Goal: Browse casually

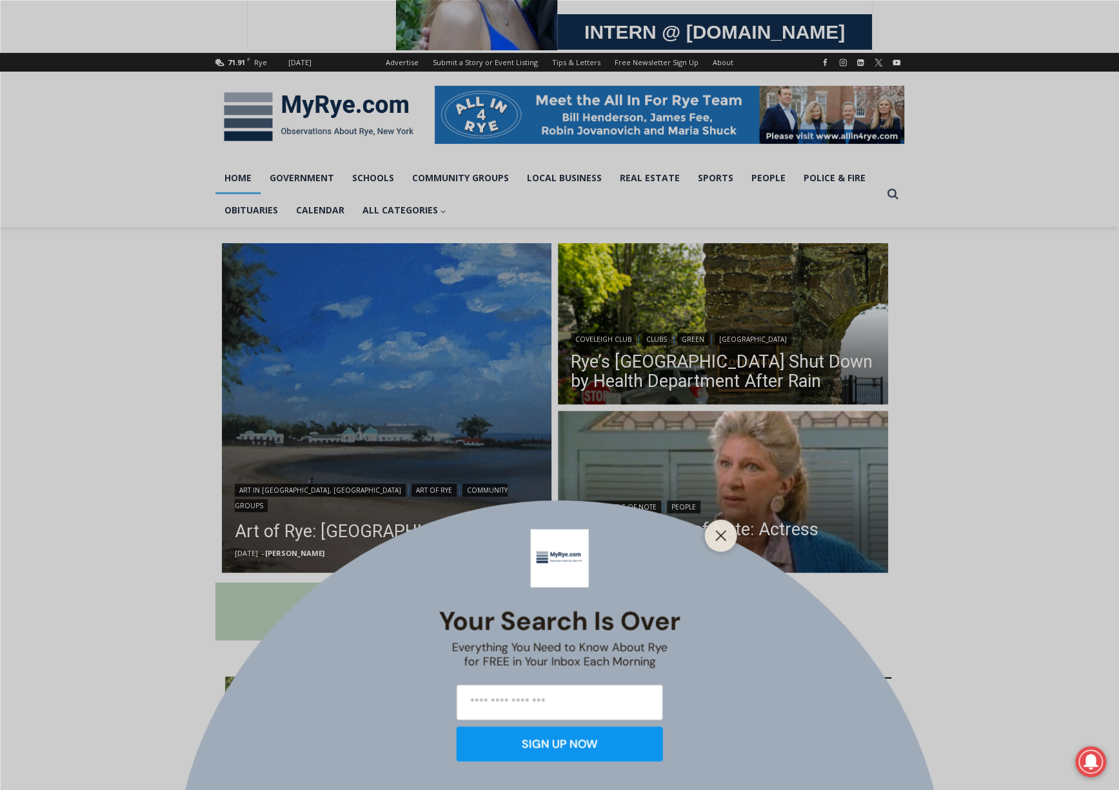
scroll to position [193, 0]
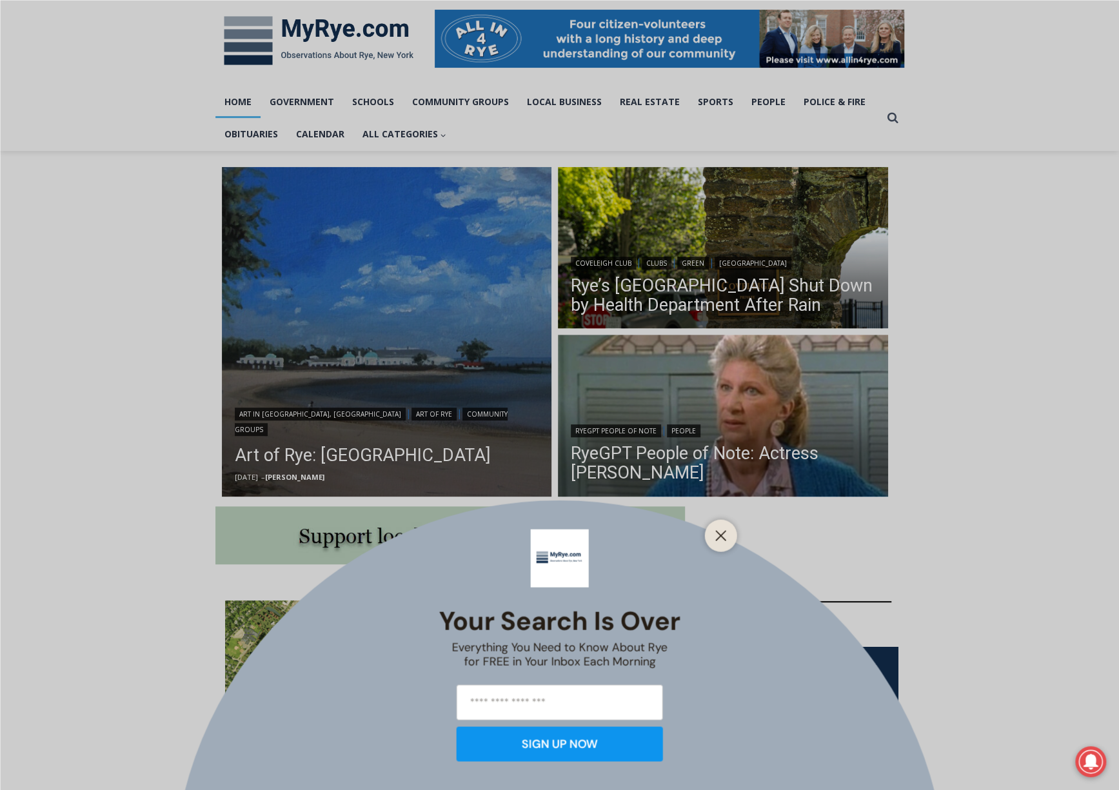
click at [301, 465] on div "Your Search is Over Everything You Need to Know About Rye for FREE in Your Inbo…" at bounding box center [559, 395] width 1119 height 790
click at [724, 539] on line "Close" at bounding box center [720, 535] width 9 height 9
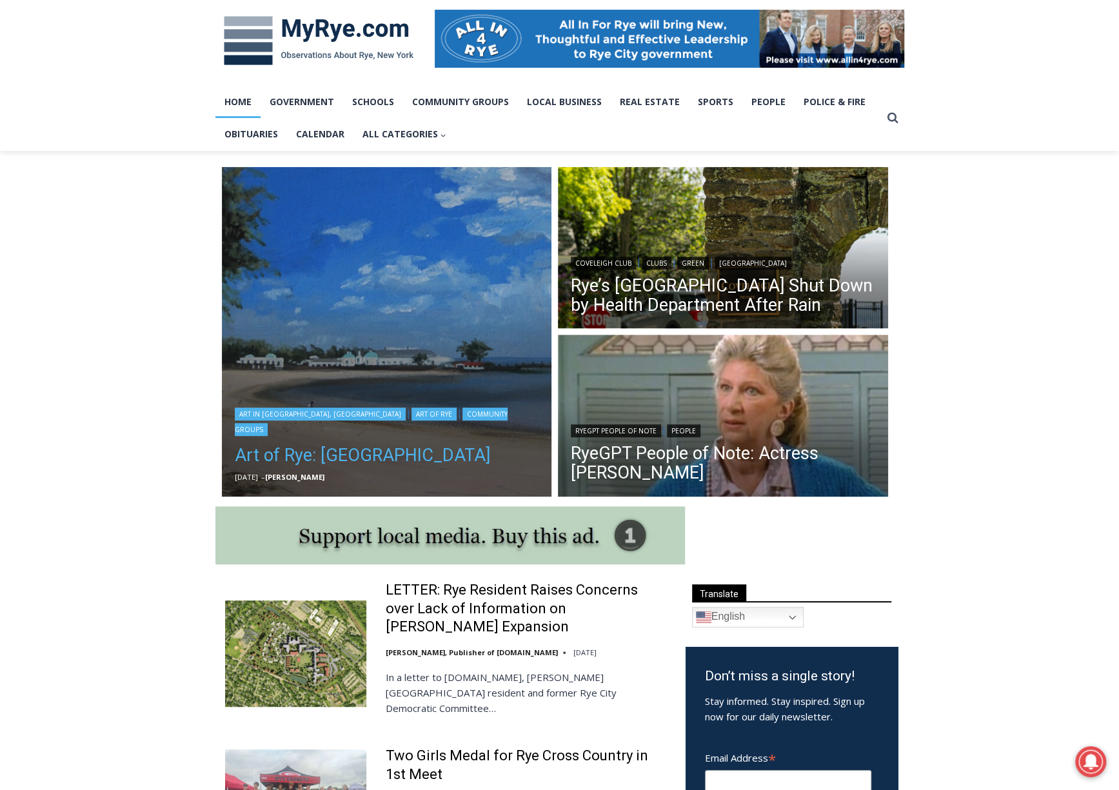
click at [350, 441] on h2 "Art of Rye: [GEOGRAPHIC_DATA]" at bounding box center [387, 453] width 304 height 35
click at [348, 459] on link "Art of Rye: [GEOGRAPHIC_DATA]" at bounding box center [387, 455] width 304 height 26
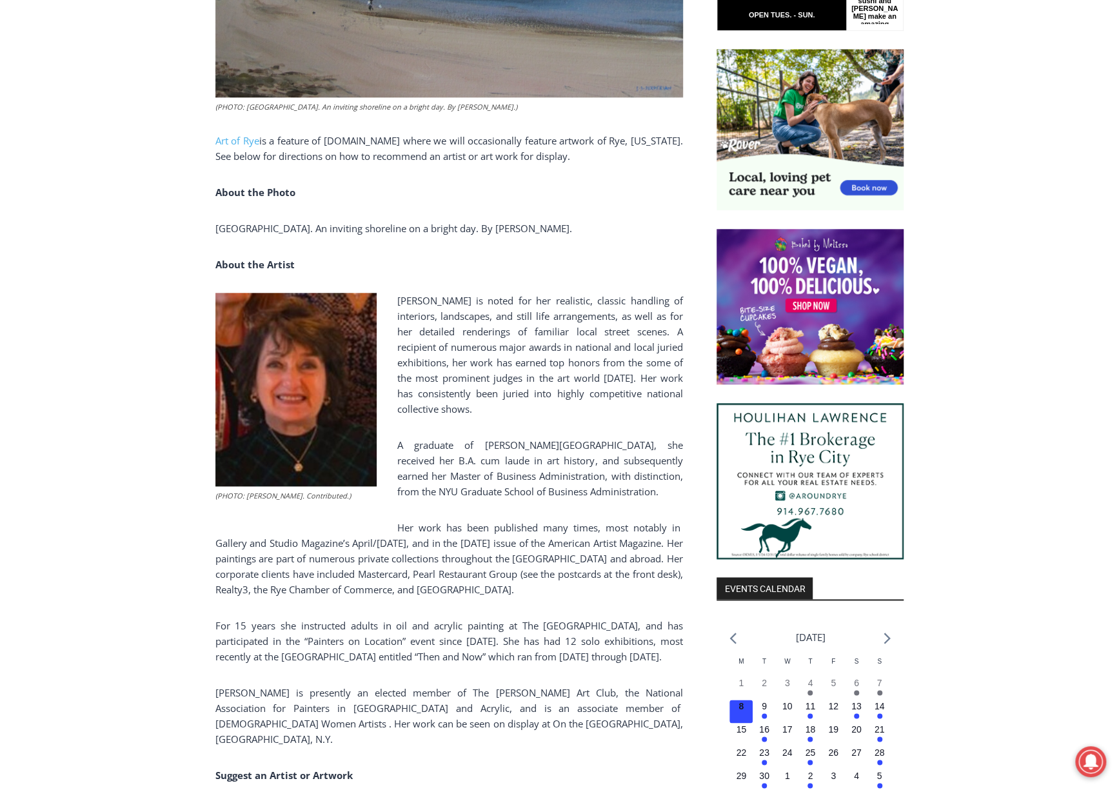
scroll to position [838, 0]
